Goal: Task Accomplishment & Management: Manage account settings

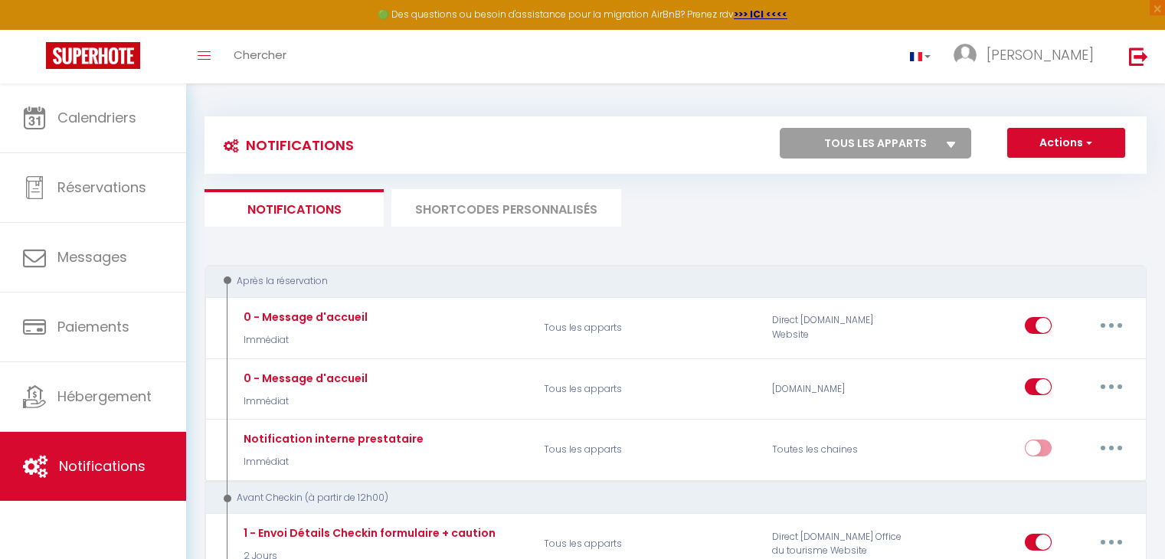
scroll to position [627, 0]
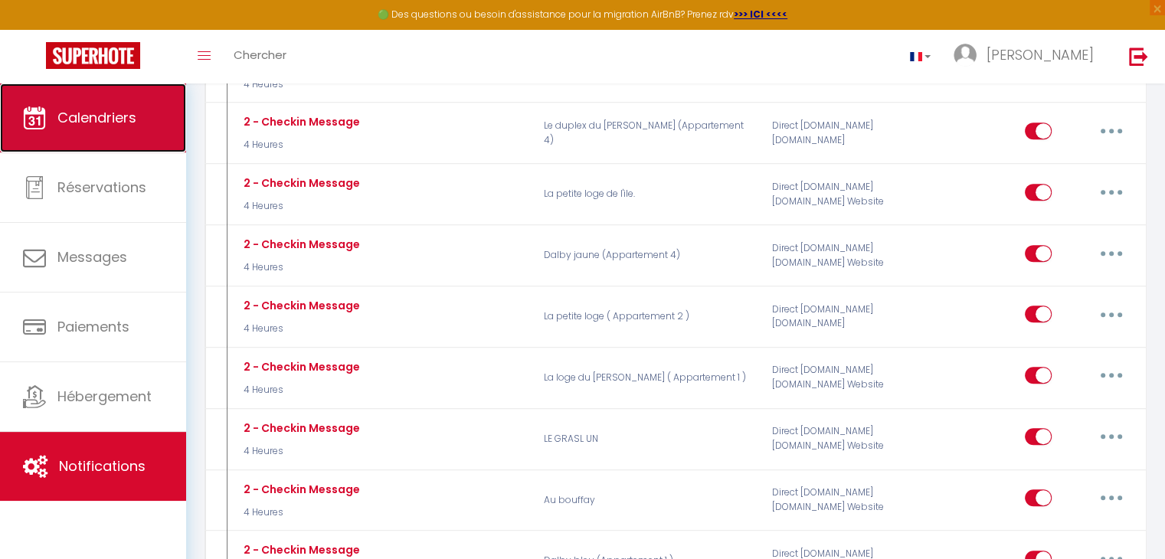
click at [129, 132] on link "Calendriers" at bounding box center [93, 117] width 186 height 69
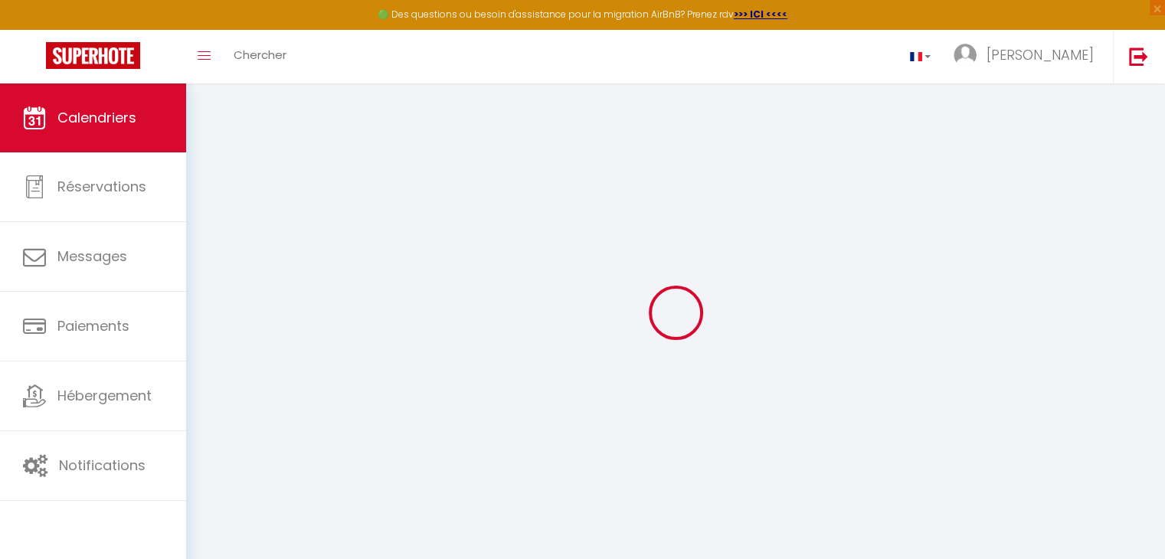
select select
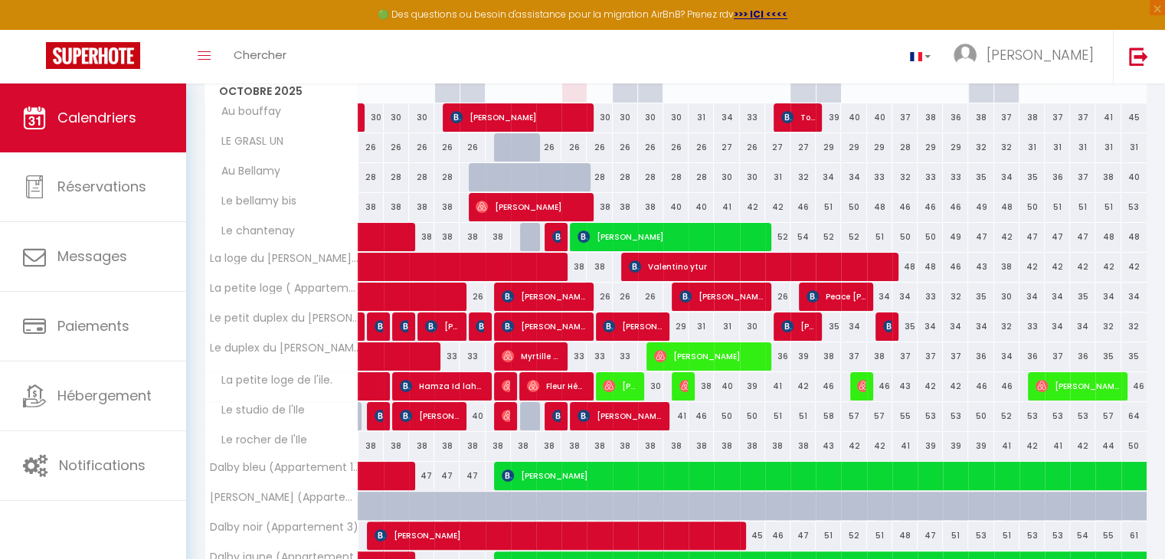
scroll to position [247, 0]
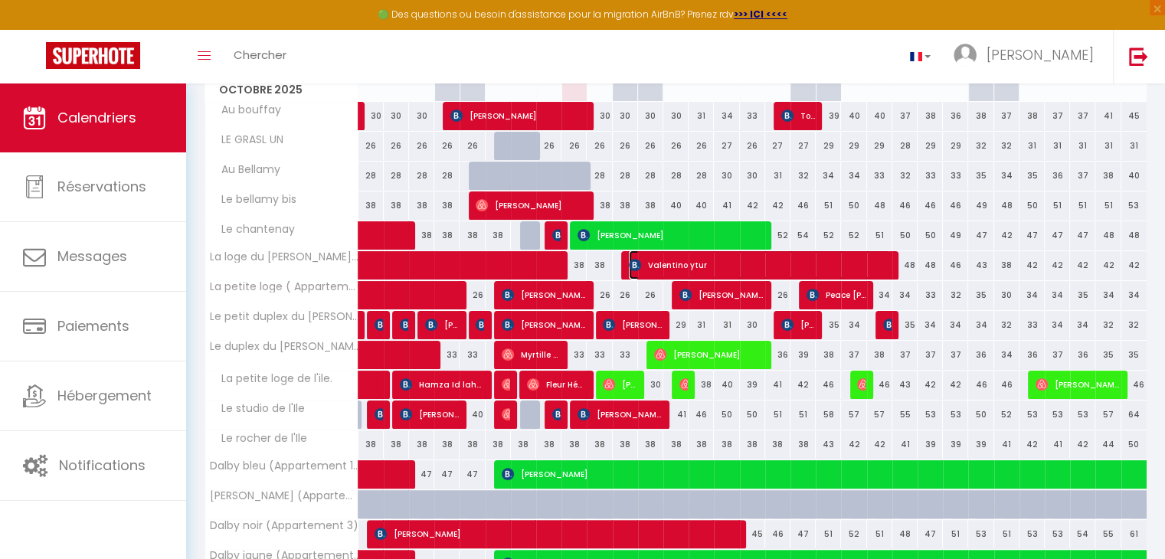
click at [694, 252] on span "Valentino ytur" at bounding box center [759, 264] width 261 height 29
select select "OK"
select select "KO"
select select "0"
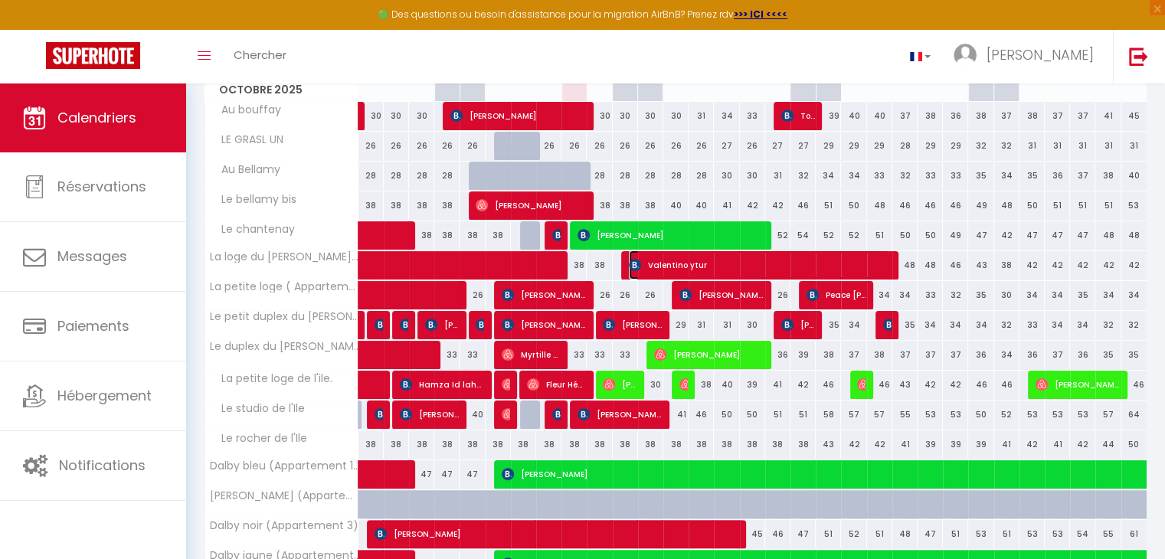
select select "1"
select select
